Goal: Task Accomplishment & Management: Manage account settings

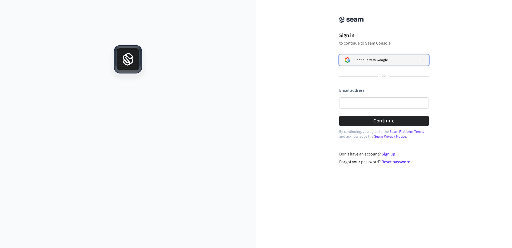
click at [389, 59] on div "Continue with Google" at bounding box center [384, 60] width 60 height 4
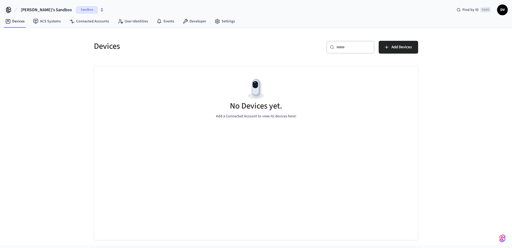
click at [100, 10] on icon "button" at bounding box center [102, 10] width 4 height 4
click at [97, 6] on div "[PERSON_NAME]'s Sandbox Sandbox Find by ID Ctrl K DV" at bounding box center [256, 7] width 512 height 15
click at [198, 22] on link "Developer" at bounding box center [194, 22] width 32 height 10
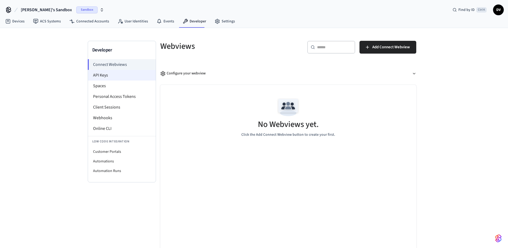
click at [109, 76] on li "API Keys" at bounding box center [122, 75] width 68 height 11
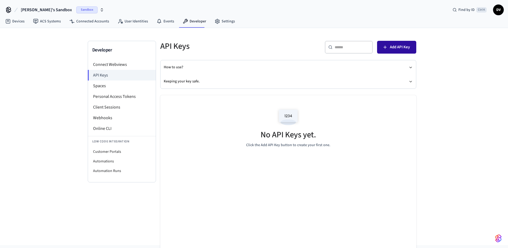
click at [407, 43] on button "Add API Key" at bounding box center [396, 47] width 39 height 13
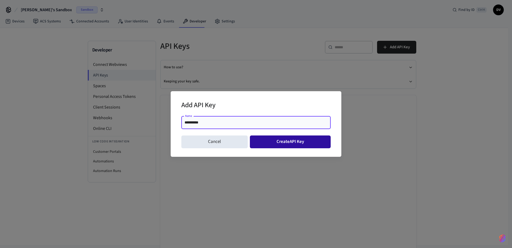
type input "**********"
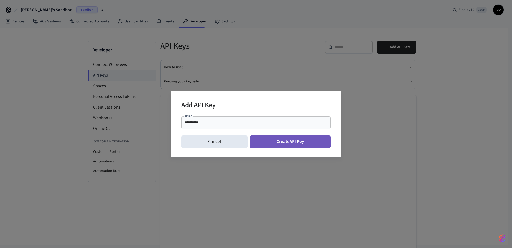
click at [290, 143] on button "Create API Key" at bounding box center [290, 141] width 81 height 13
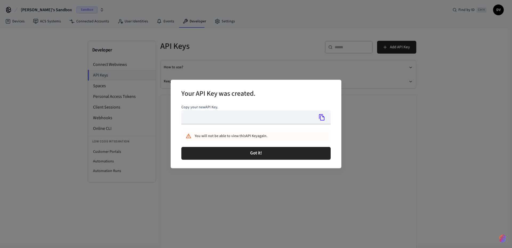
type input "**********"
click at [323, 116] on icon "Copy" at bounding box center [322, 117] width 6 height 6
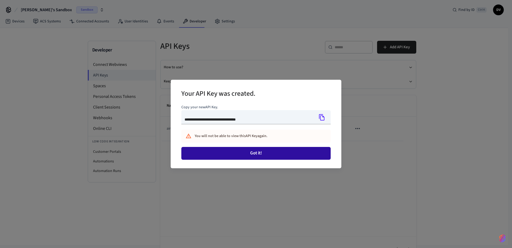
click at [295, 155] on button "Got it!" at bounding box center [255, 153] width 149 height 13
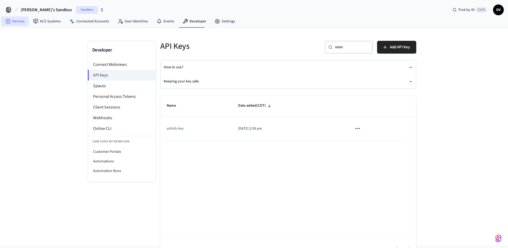
click at [12, 23] on link "Devices" at bounding box center [15, 22] width 28 height 10
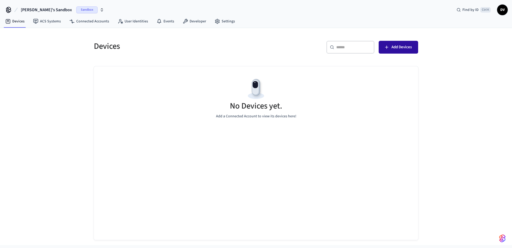
click at [399, 46] on span "Add Devices" at bounding box center [402, 47] width 20 height 7
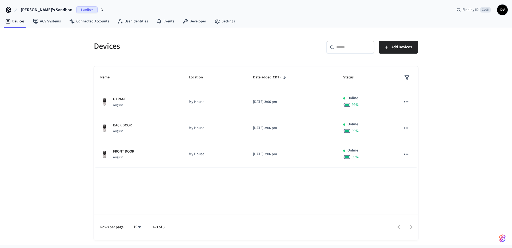
click at [101, 10] on icon "button" at bounding box center [102, 10] width 2 height 1
click at [27, 44] on span "New Workspace" at bounding box center [26, 46] width 25 height 6
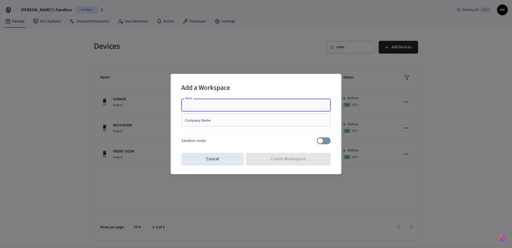
click at [66, 50] on div "Add a Workspace Name Name Company Name Company Name Sandbox mode Cancel Create …" at bounding box center [256, 124] width 512 height 248
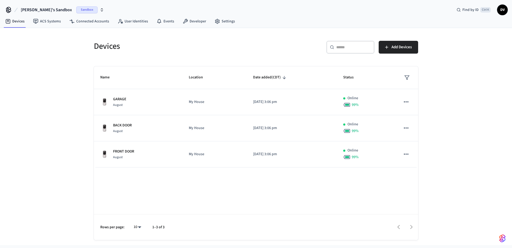
click at [101, 9] on icon "button" at bounding box center [102, 9] width 2 height 1
click at [33, 43] on span "New Workspace" at bounding box center [26, 46] width 25 height 6
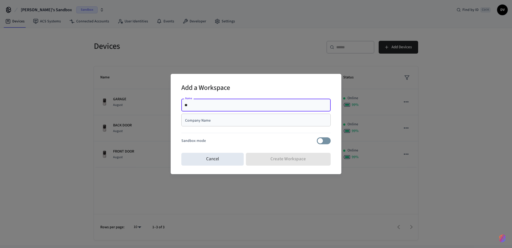
type input "*"
type input "****"
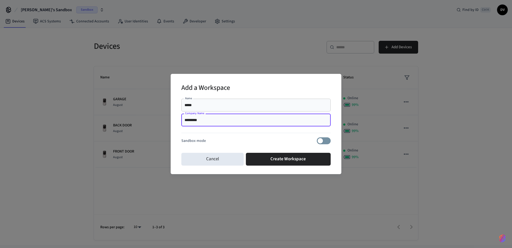
type input "*********"
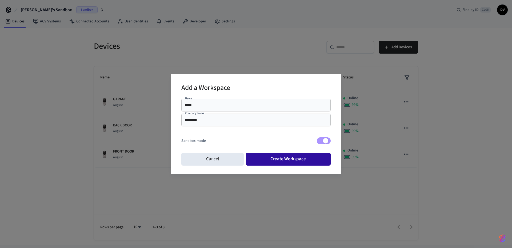
click at [272, 159] on button "Create Workspace" at bounding box center [288, 159] width 85 height 13
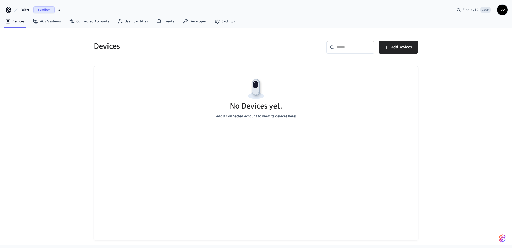
click at [51, 8] on span "Sandbox" at bounding box center [43, 9] width 21 height 7
click at [71, 34] on span "Sandbox" at bounding box center [68, 34] width 21 height 7
click at [45, 10] on span "Sandbox" at bounding box center [43, 9] width 21 height 7
click at [45, 35] on div "36th Sandbox" at bounding box center [43, 34] width 73 height 7
click at [499, 11] on span "DV" at bounding box center [503, 10] width 10 height 10
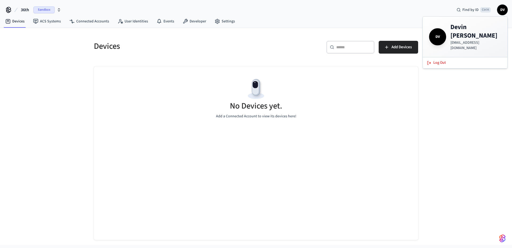
click at [9, 11] on icon at bounding box center [8, 9] width 4 height 4
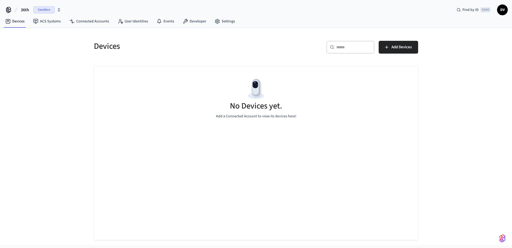
click at [57, 10] on icon "button" at bounding box center [59, 10] width 4 height 4
click at [79, 7] on div "36th Sandbox Find by ID Ctrl K DV" at bounding box center [256, 7] width 512 height 15
click at [38, 9] on span "Sandbox" at bounding box center [43, 9] width 21 height 7
click at [86, 9] on div "36th Sandbox Find by ID Ctrl K DV" at bounding box center [256, 7] width 512 height 15
click at [23, 11] on span "36th" at bounding box center [25, 10] width 8 height 6
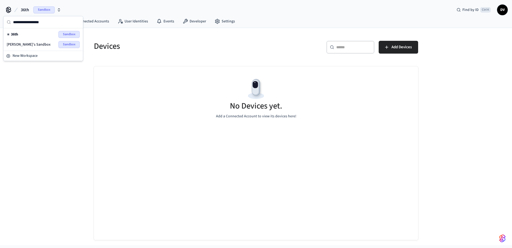
click at [100, 6] on div "36th Sandbox Find by ID Ctrl K DV" at bounding box center [256, 7] width 512 height 15
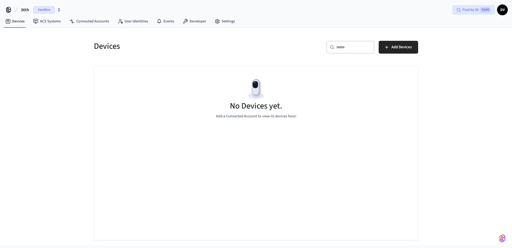
click at [472, 10] on span "Find by ID" at bounding box center [470, 9] width 16 height 5
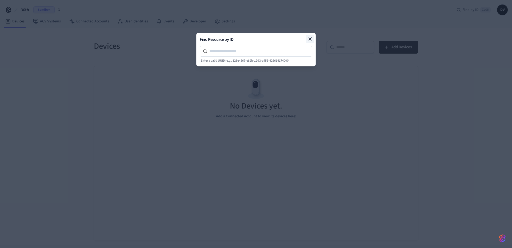
click at [310, 37] on icon at bounding box center [310, 38] width 5 height 5
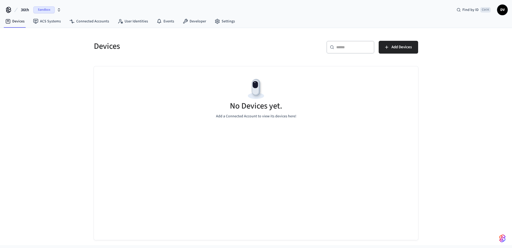
click at [501, 11] on span "DV" at bounding box center [503, 10] width 10 height 10
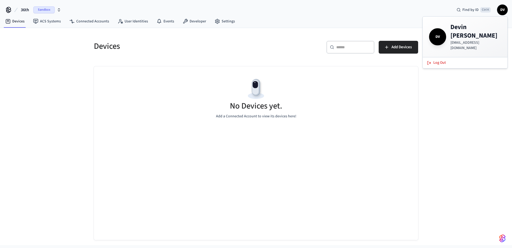
click at [473, 32] on h4 "Devin Venable" at bounding box center [475, 31] width 51 height 17
click at [374, 7] on div "36th Sandbox Find by ID Ctrl K DV" at bounding box center [256, 7] width 512 height 15
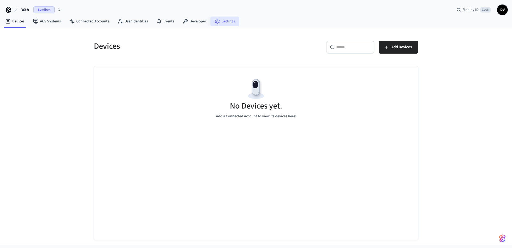
click at [223, 23] on link "Settings" at bounding box center [224, 22] width 29 height 10
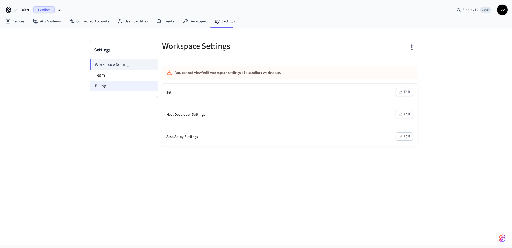
click at [108, 89] on li "Billing" at bounding box center [124, 86] width 68 height 11
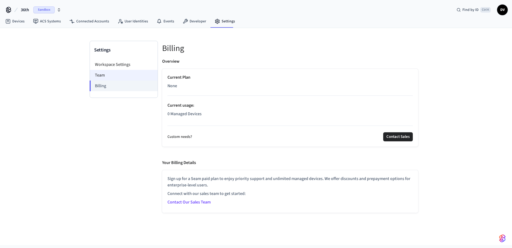
click at [122, 77] on li "Team" at bounding box center [124, 75] width 68 height 11
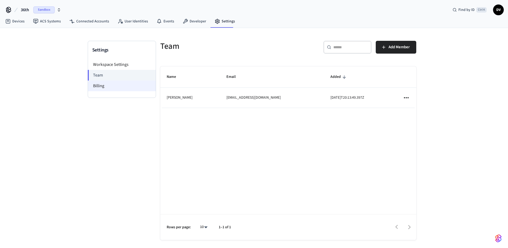
click at [119, 85] on li "Billing" at bounding box center [122, 86] width 68 height 11
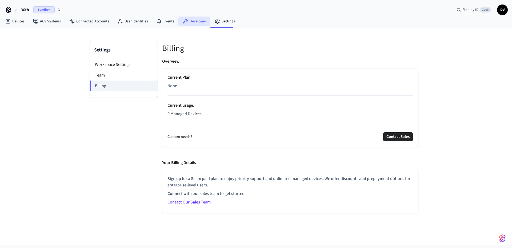
click at [197, 21] on link "Developer" at bounding box center [194, 22] width 32 height 10
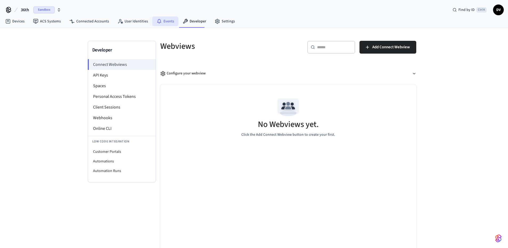
click at [164, 22] on link "Events" at bounding box center [165, 22] width 26 height 10
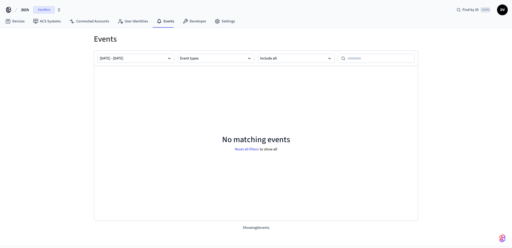
click at [501, 238] on img "button" at bounding box center [502, 238] width 6 height 9
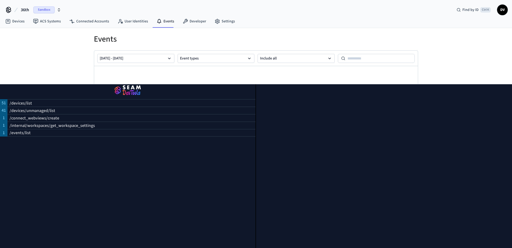
click at [47, 62] on div "Events Sep 04 2025 - Sep 11 2025 Event types Include all No matching events Res…" at bounding box center [256, 136] width 512 height 217
click at [18, 21] on link "Devices" at bounding box center [15, 22] width 28 height 10
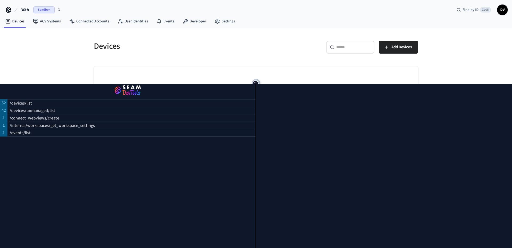
click at [27, 9] on span "36th" at bounding box center [25, 10] width 8 height 6
click at [26, 45] on span "Devin's Sandbox" at bounding box center [29, 44] width 44 height 5
click at [445, 83] on div "Devices ​ ​ Add Devices Name Location Date added (CDT) Status GARAGE August My …" at bounding box center [256, 136] width 512 height 217
click at [442, 90] on div at bounding box center [384, 166] width 256 height 164
click at [449, 76] on div "Devices ​ ​ Add Devices Name Location Date added (CDT) Status GARAGE August My …" at bounding box center [256, 136] width 512 height 217
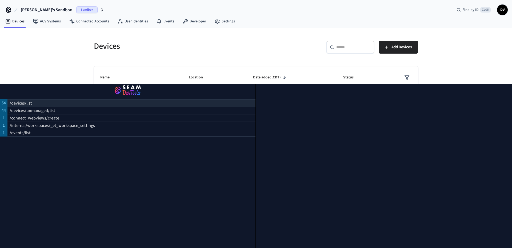
click at [26, 102] on p "/devices/list" at bounding box center [21, 103] width 22 height 6
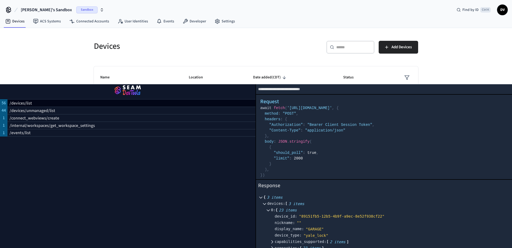
click at [54, 64] on div "Devices ​ ​ Add Devices Name Location Date added (CDT) Status GARAGE August My …" at bounding box center [256, 136] width 512 height 217
click at [358, 69] on th "Status" at bounding box center [365, 77] width 57 height 23
click at [15, 21] on link "Devices" at bounding box center [15, 22] width 28 height 10
click at [46, 22] on link "ACS Systems" at bounding box center [47, 22] width 36 height 10
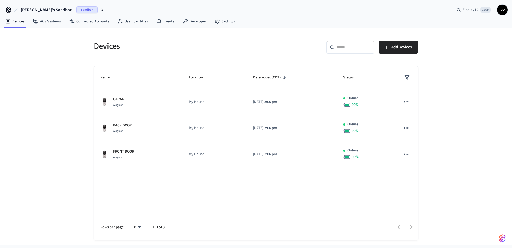
click at [76, 12] on span "Sandbox" at bounding box center [86, 9] width 21 height 7
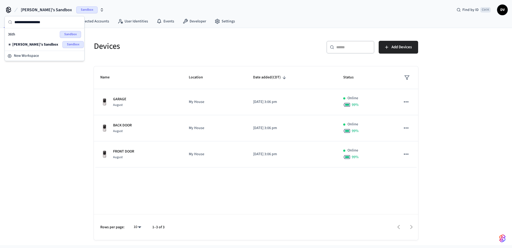
drag, startPoint x: 66, startPoint y: 8, endPoint x: 49, endPoint y: 8, distance: 17.3
click at [49, 8] on button "Devin's Sandbox Sandbox" at bounding box center [62, 9] width 86 height 11
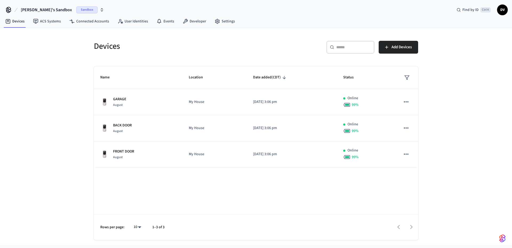
click at [100, 10] on icon "button" at bounding box center [102, 10] width 4 height 4
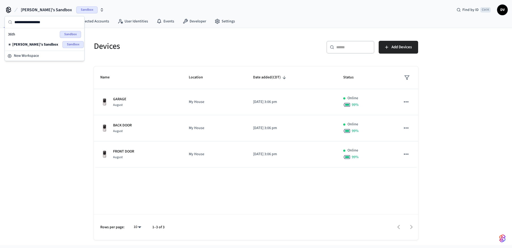
click at [34, 45] on span "Devin's Sandbox" at bounding box center [35, 44] width 46 height 5
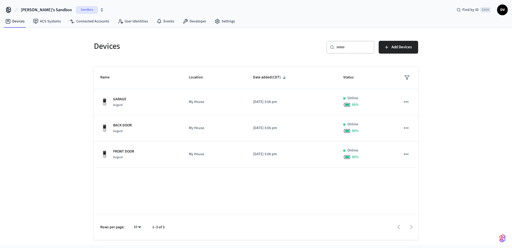
click at [100, 10] on icon "button" at bounding box center [102, 10] width 4 height 4
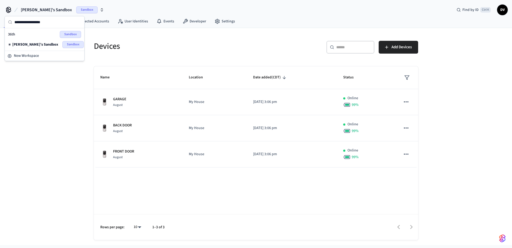
click at [12, 33] on span "36th" at bounding box center [11, 34] width 7 height 5
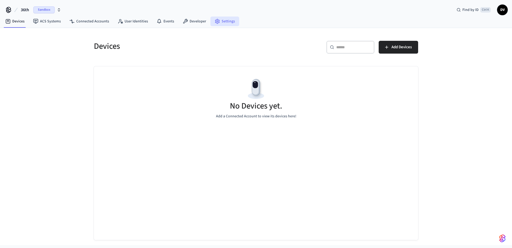
click at [221, 21] on link "Settings" at bounding box center [224, 22] width 29 height 10
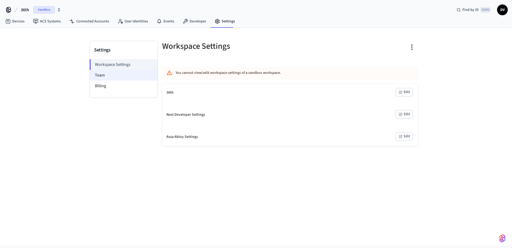
click at [111, 75] on li "Team" at bounding box center [124, 75] width 68 height 11
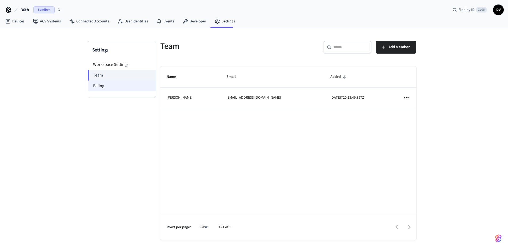
click at [115, 89] on li "Billing" at bounding box center [122, 86] width 68 height 11
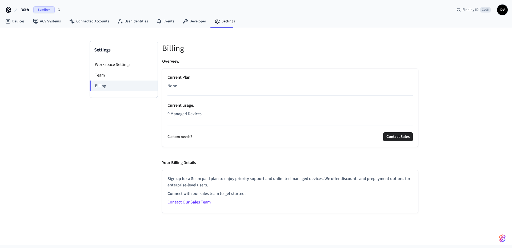
click at [78, 62] on div "Settings Workspace Settings Team Billing Billing Overview Current Plan None Cur…" at bounding box center [256, 136] width 512 height 217
click at [59, 10] on icon "button" at bounding box center [59, 10] width 4 height 4
click at [27, 55] on span "New Workspace" at bounding box center [25, 56] width 25 height 6
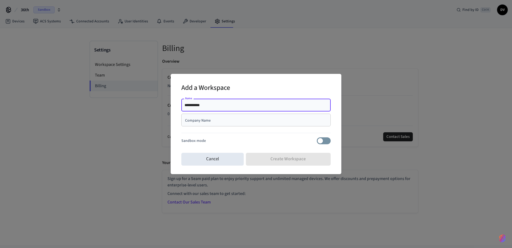
type input "**********"
click at [256, 121] on input "Company Name" at bounding box center [256, 119] width 143 height 5
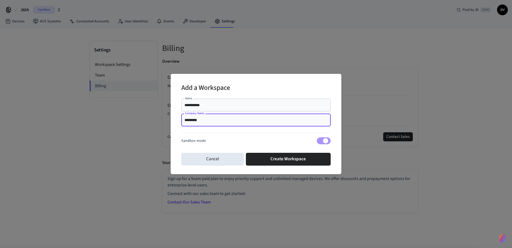
type input "*********"
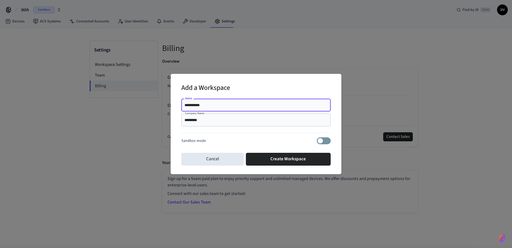
drag, startPoint x: 209, startPoint y: 104, endPoint x: 181, endPoint y: 102, distance: 27.3
click at [181, 102] on div "**********" at bounding box center [255, 105] width 149 height 13
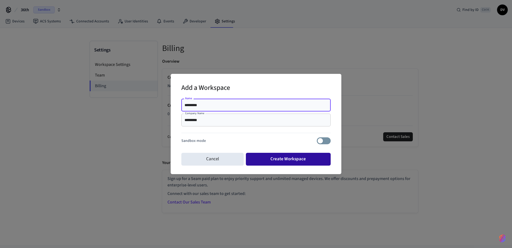
type input "*********"
click at [309, 159] on button "Create Workspace" at bounding box center [288, 159] width 85 height 13
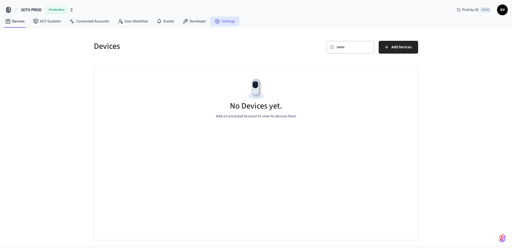
click at [220, 21] on link "Settings" at bounding box center [224, 22] width 29 height 10
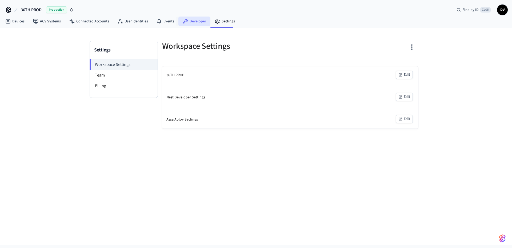
click at [189, 21] on link "Developer" at bounding box center [194, 22] width 32 height 10
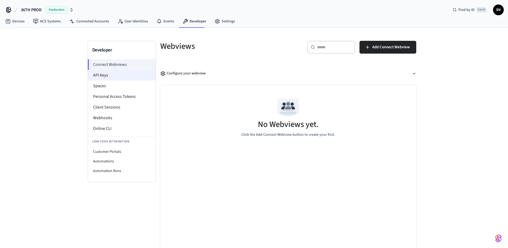
click at [99, 75] on li "API Keys" at bounding box center [122, 75] width 68 height 11
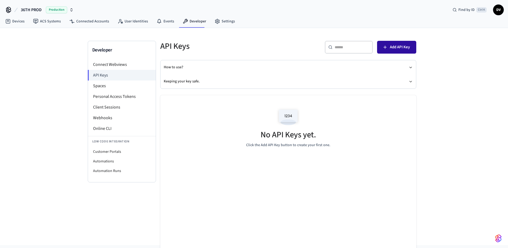
click at [391, 43] on button "Add API Key" at bounding box center [396, 47] width 39 height 13
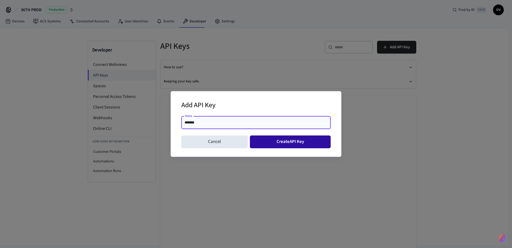
type input "*******"
click at [287, 146] on button "Create API Key" at bounding box center [290, 141] width 81 height 13
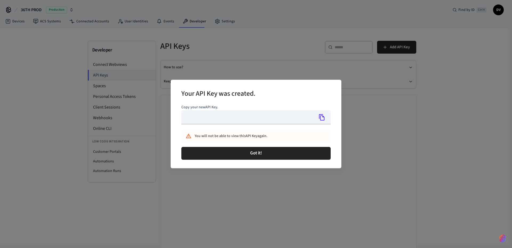
type input "**********"
click at [318, 118] on button "Copy" at bounding box center [321, 117] width 11 height 11
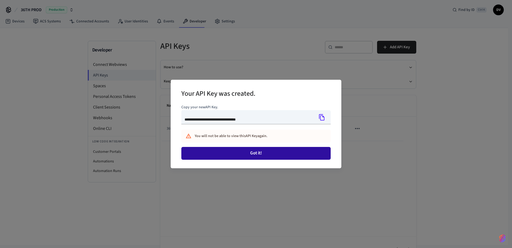
click at [265, 154] on button "Got it!" at bounding box center [255, 153] width 149 height 13
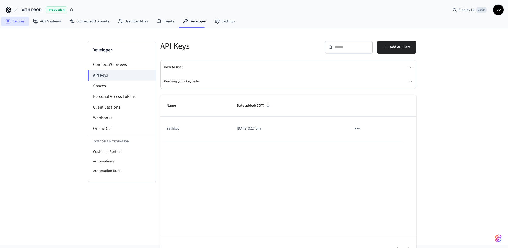
click at [19, 20] on link "Devices" at bounding box center [15, 22] width 28 height 10
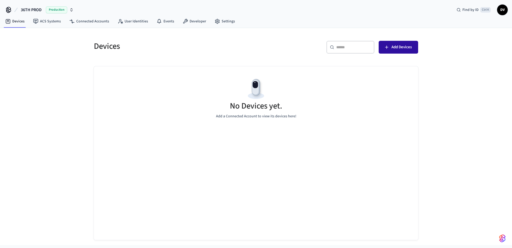
click at [395, 46] on span "Add Devices" at bounding box center [402, 47] width 20 height 7
